Goal: Transaction & Acquisition: Purchase product/service

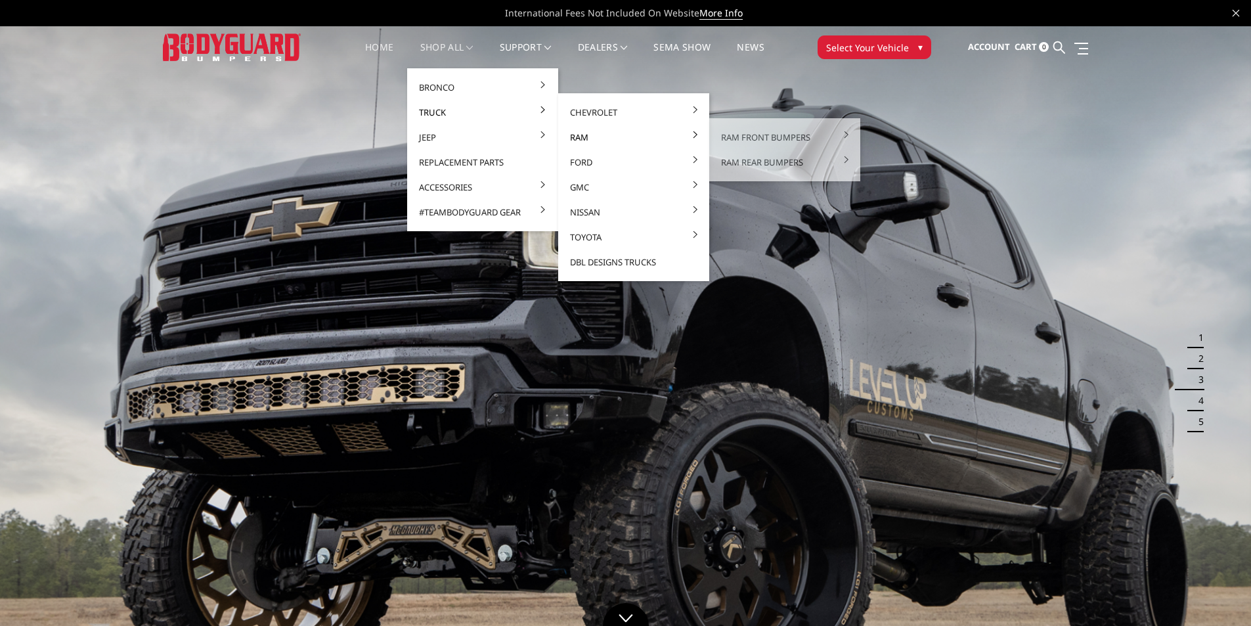
click at [600, 137] on link "Ram" at bounding box center [633, 137] width 141 height 25
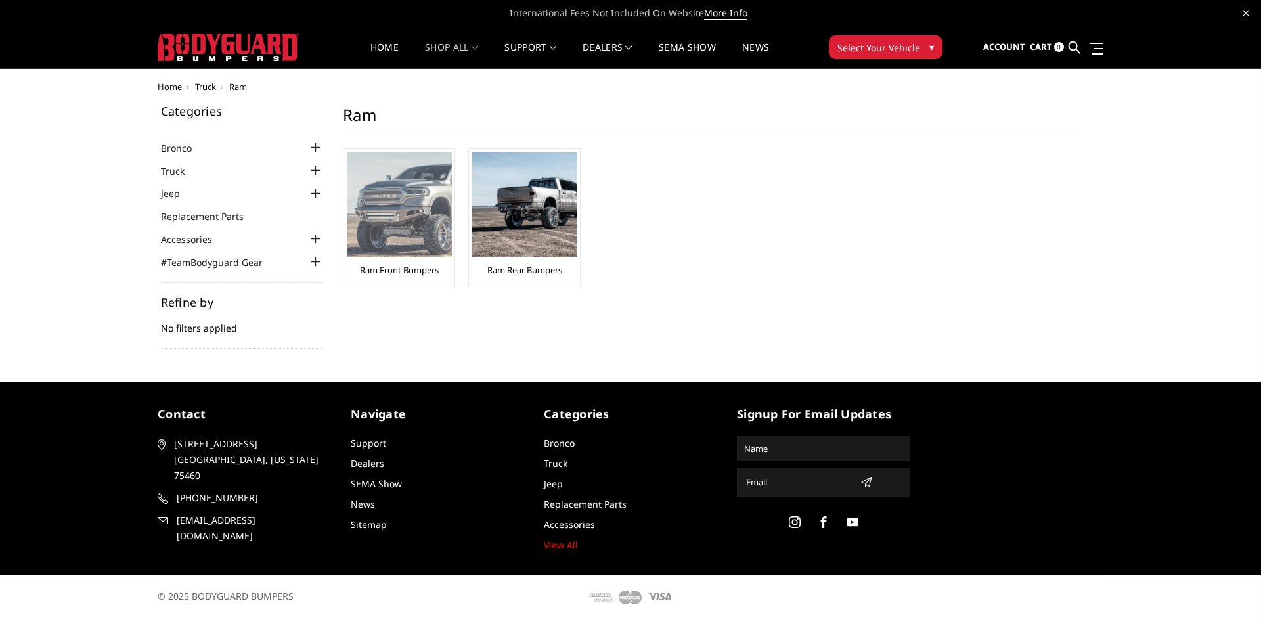
click at [418, 192] on img at bounding box center [399, 204] width 105 height 105
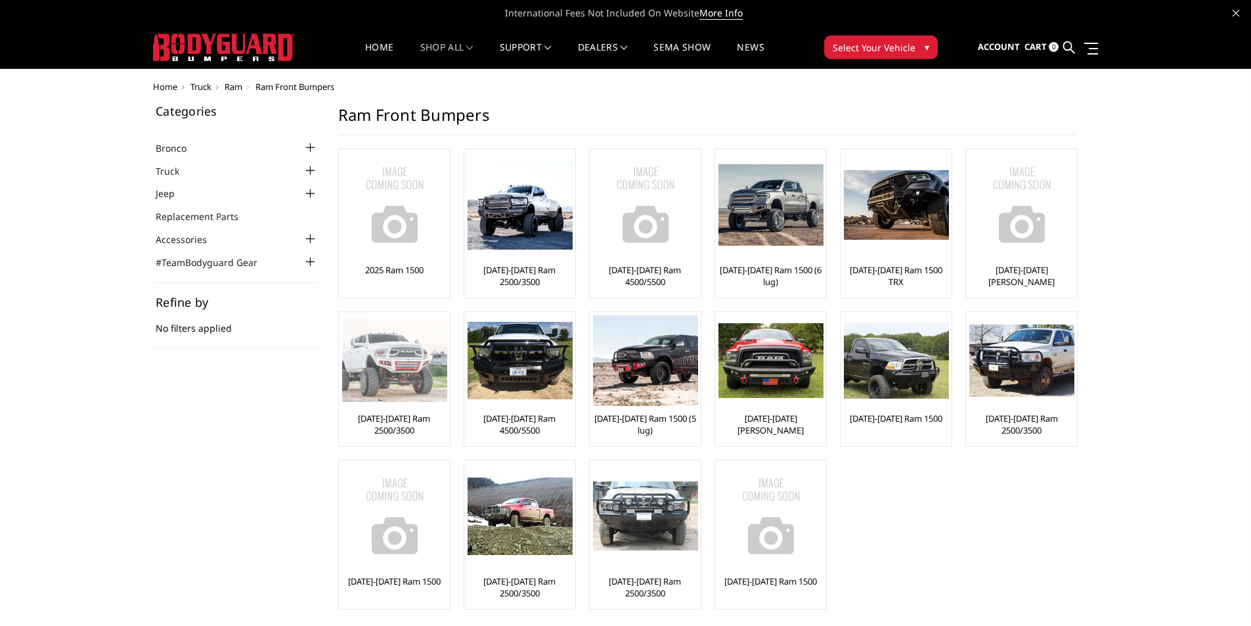
click at [409, 376] on img at bounding box center [394, 360] width 105 height 83
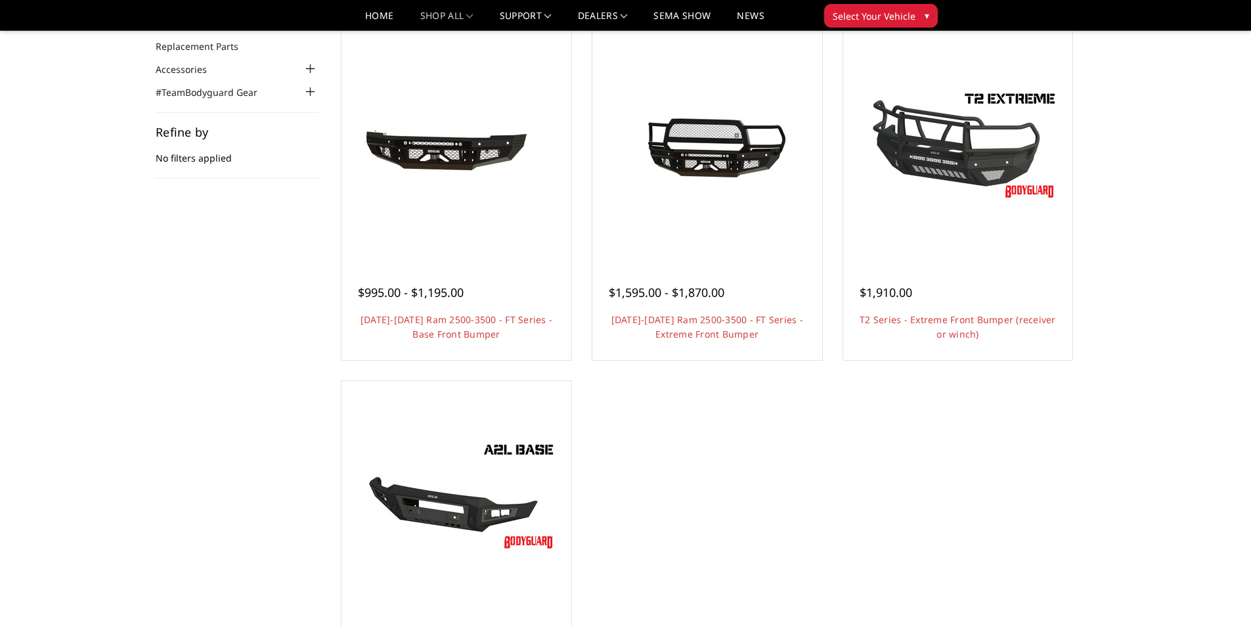
scroll to position [66, 0]
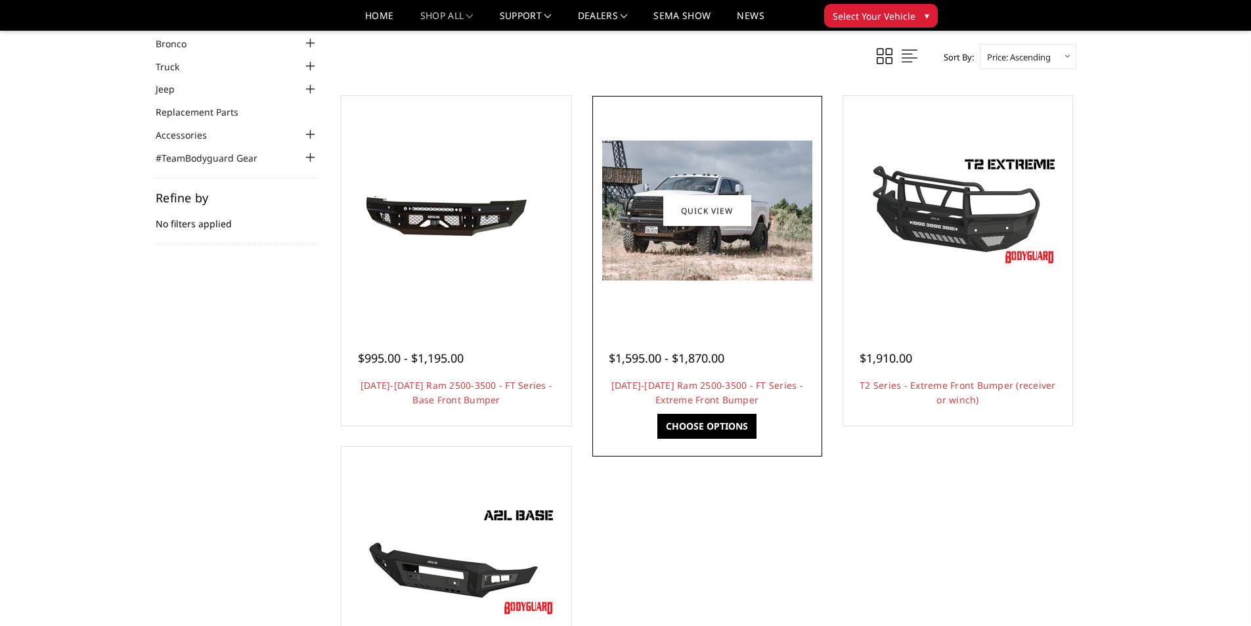
click at [701, 247] on img at bounding box center [707, 211] width 210 height 140
